Goal: Task Accomplishment & Management: Manage account settings

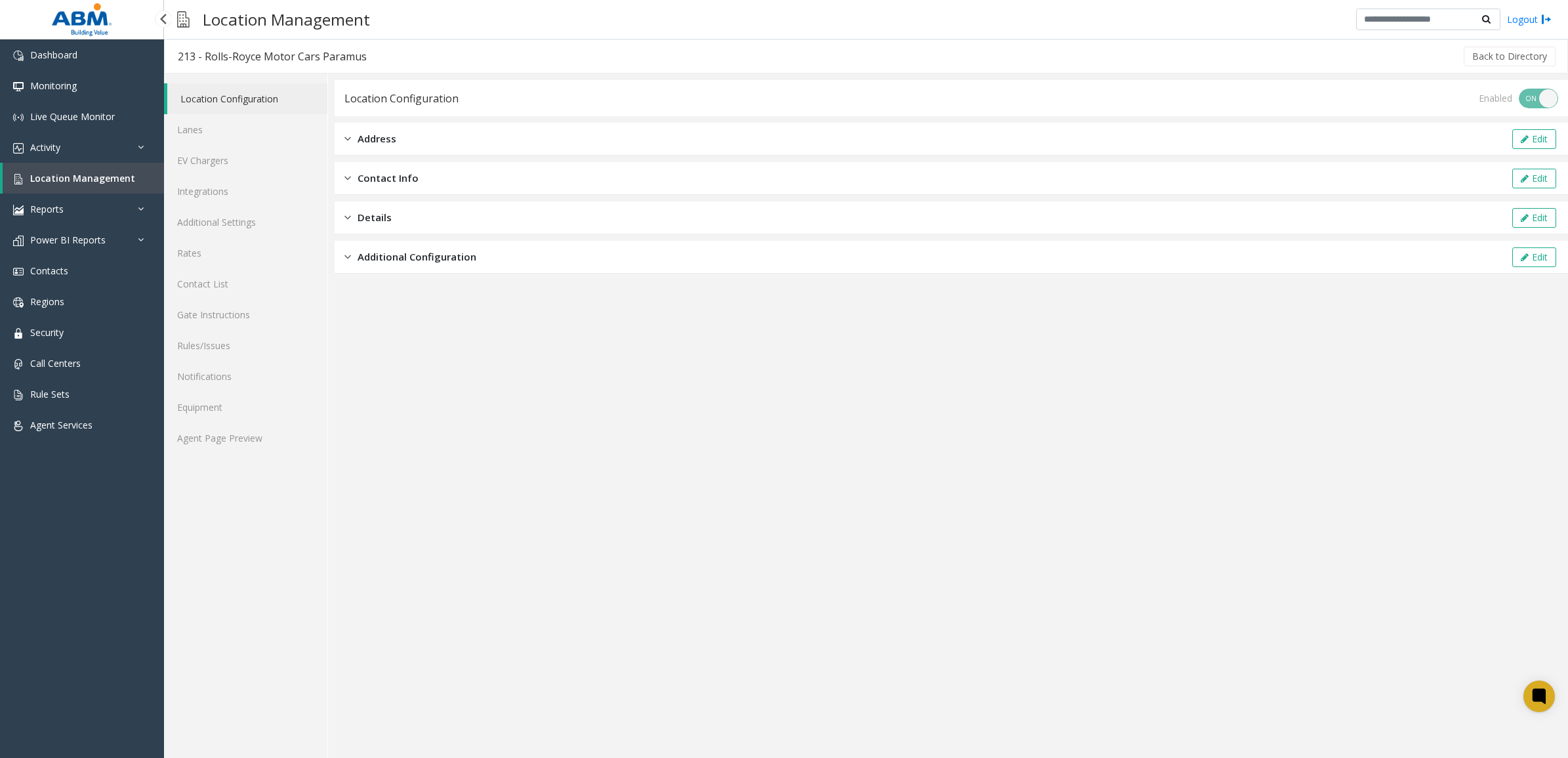
click at [48, 179] on span "Location Management" at bounding box center [82, 178] width 105 height 13
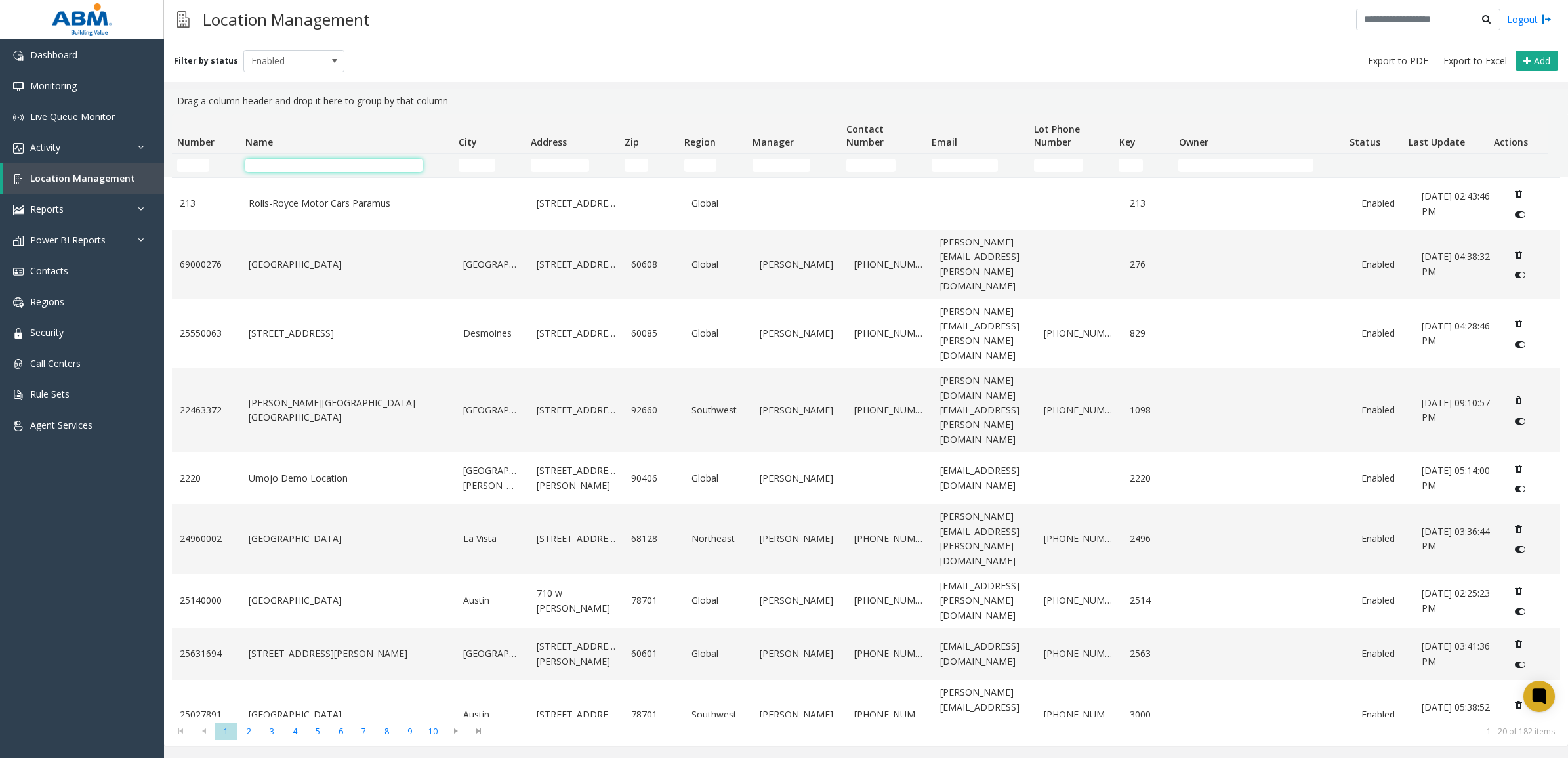
click at [284, 166] on input "Name Filter" at bounding box center [334, 165] width 177 height 13
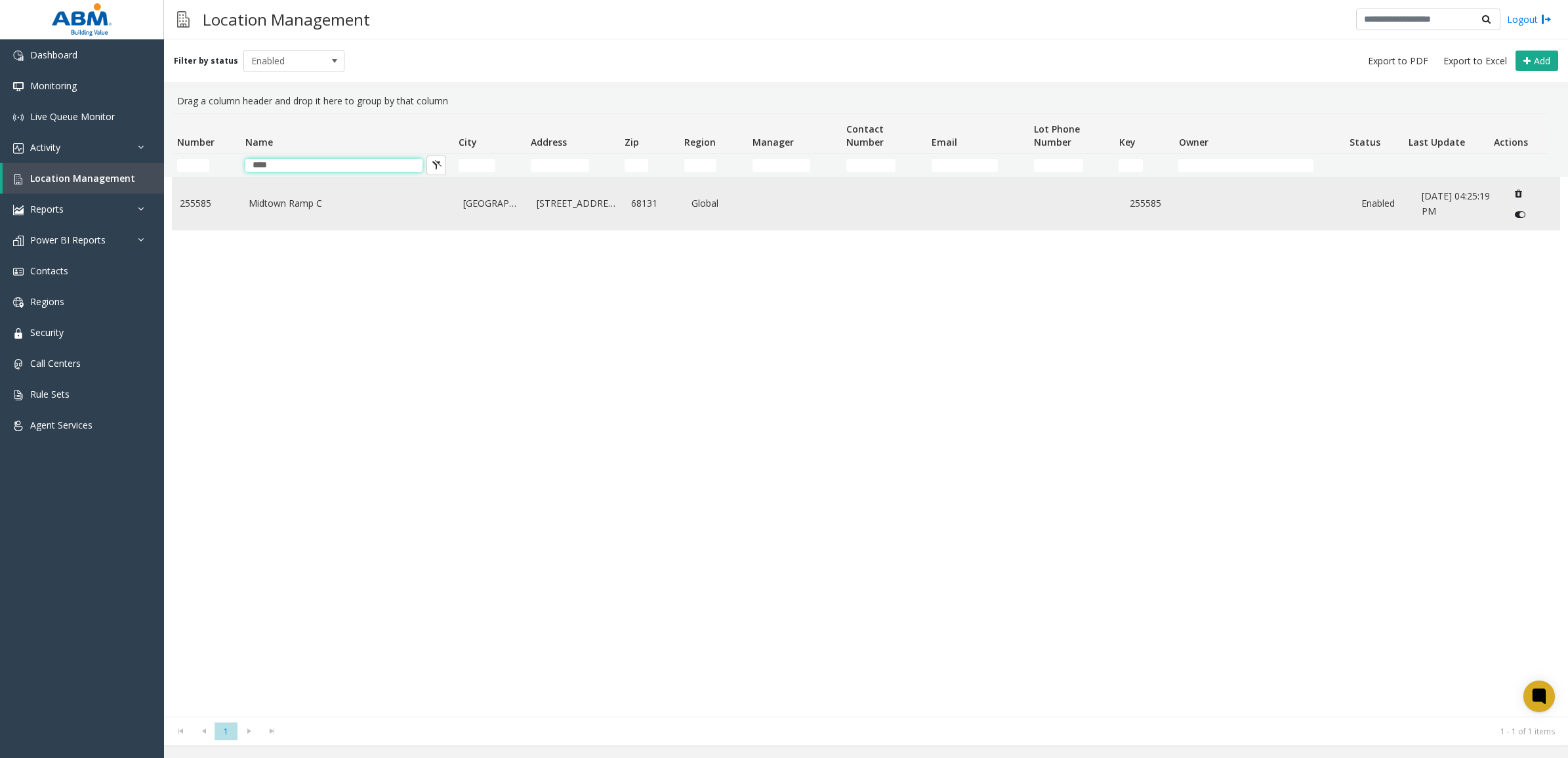
type input "****"
click at [357, 208] on link "Midtown Ramp C" at bounding box center [349, 203] width 199 height 14
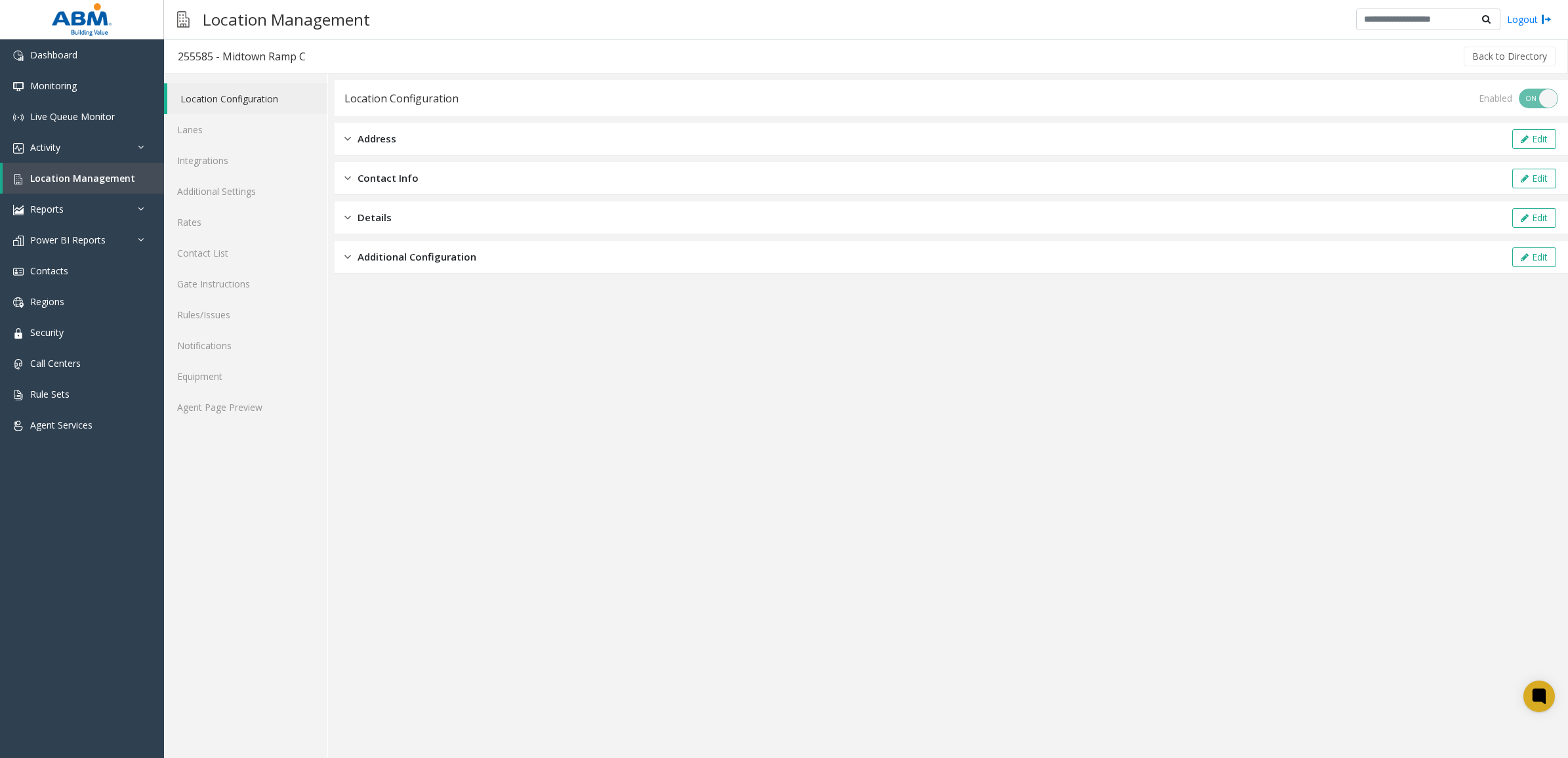
click at [378, 145] on span "Address" at bounding box center [376, 138] width 38 height 15
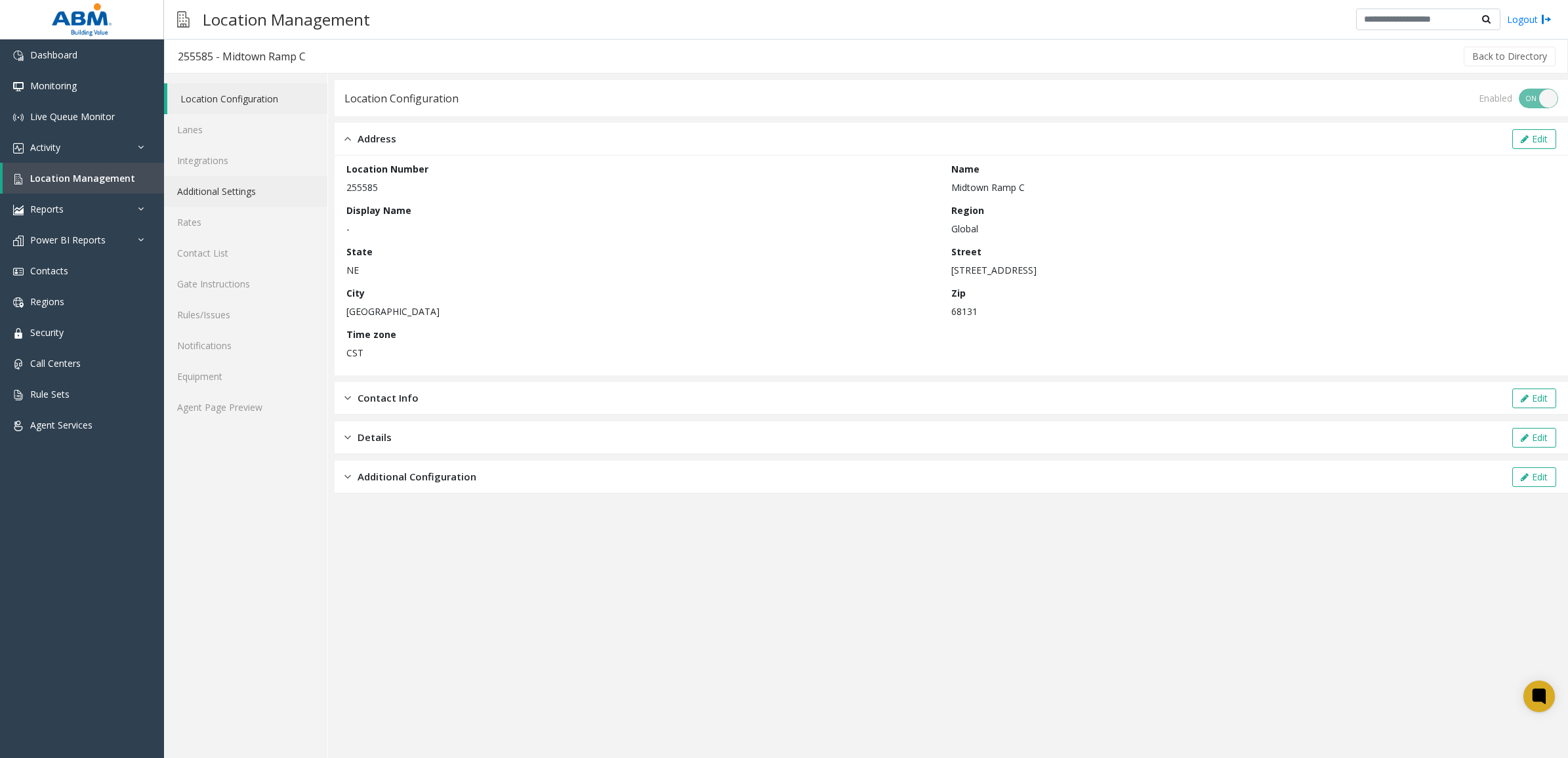
click at [215, 185] on link "Additional Settings" at bounding box center [246, 191] width 163 height 31
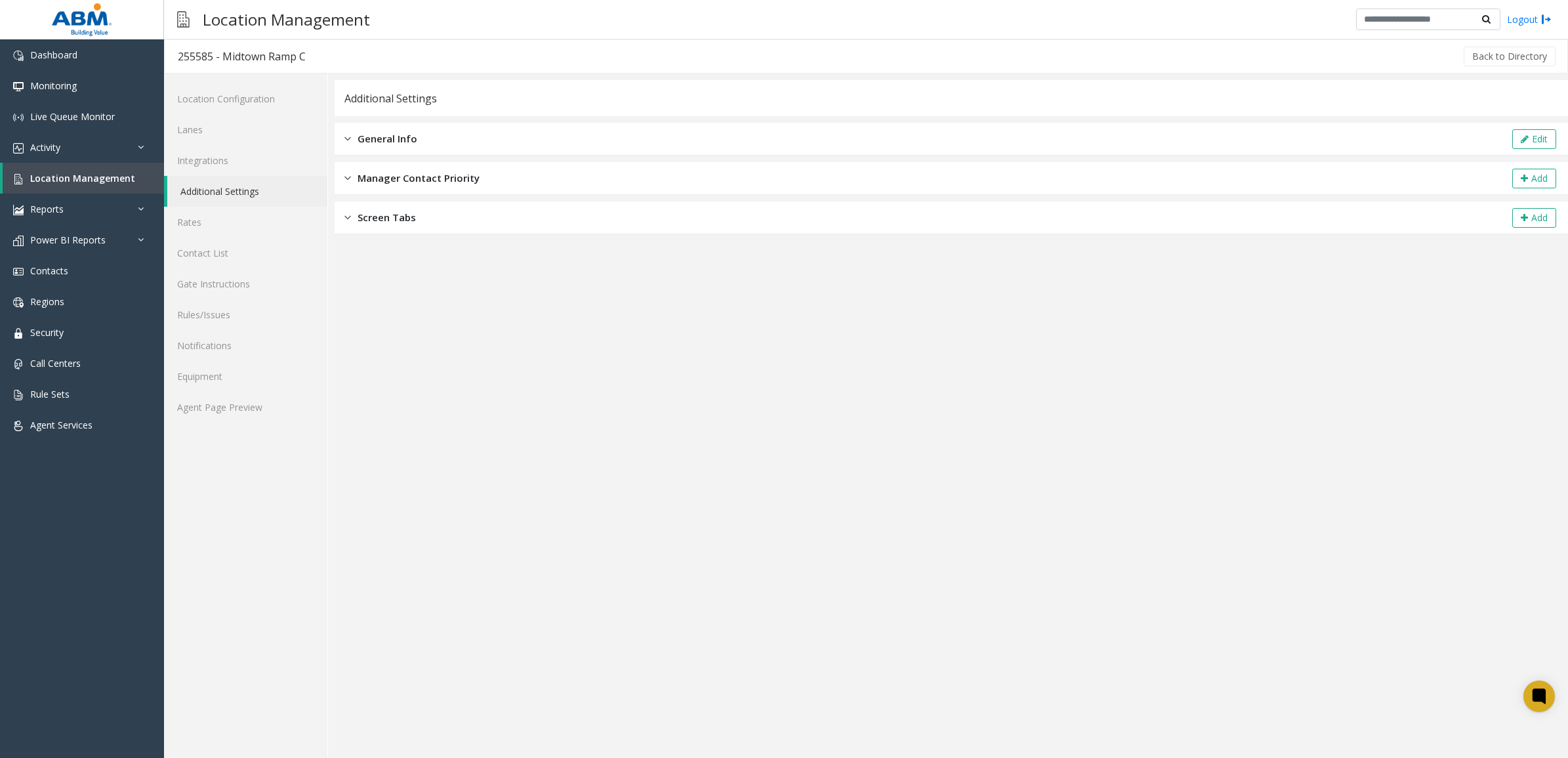
click at [394, 138] on span "General Info" at bounding box center [387, 138] width 60 height 15
